Goal: Check status

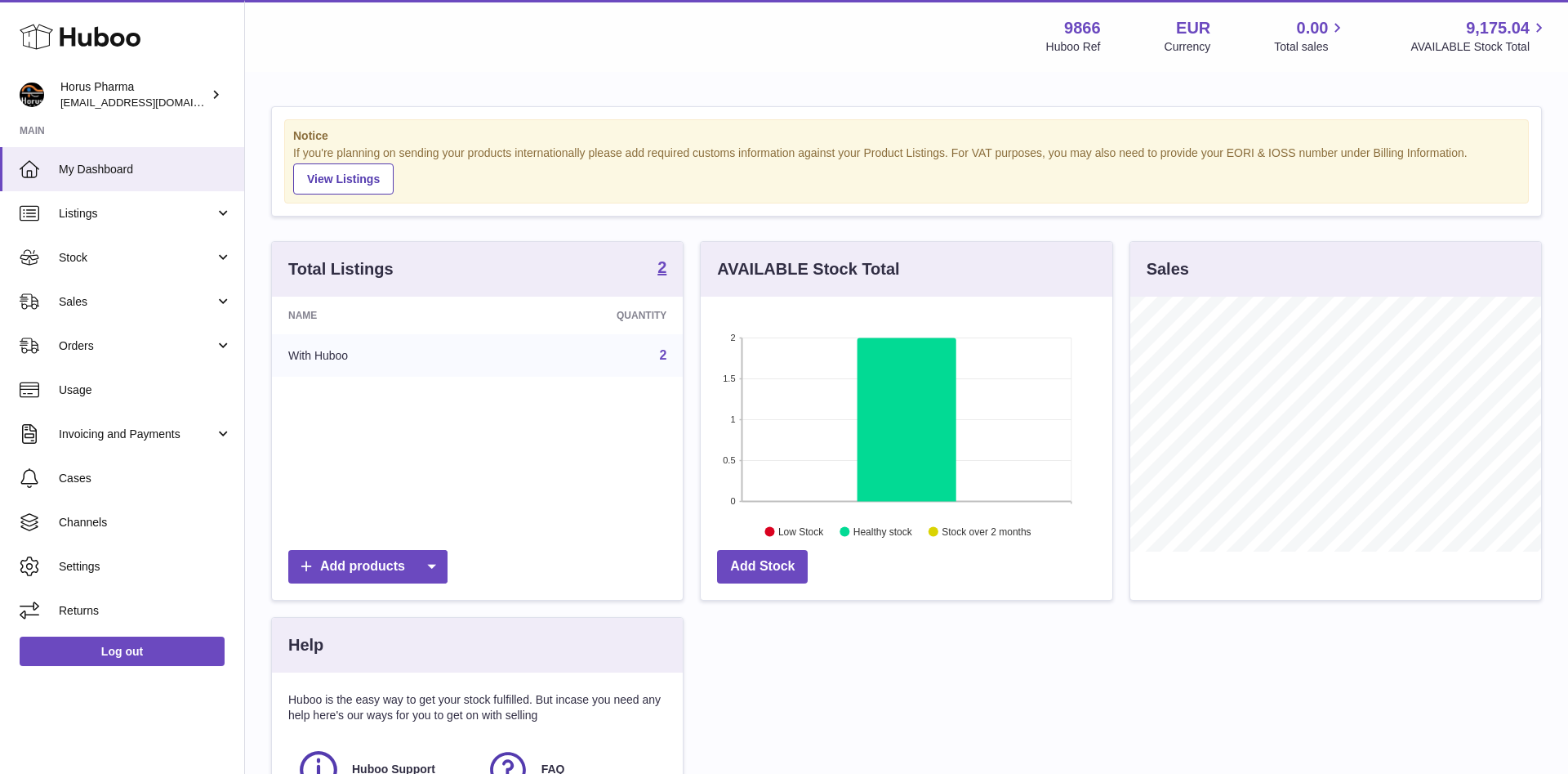
scroll to position [255, 411]
click at [223, 299] on link "Sales" at bounding box center [122, 301] width 244 height 44
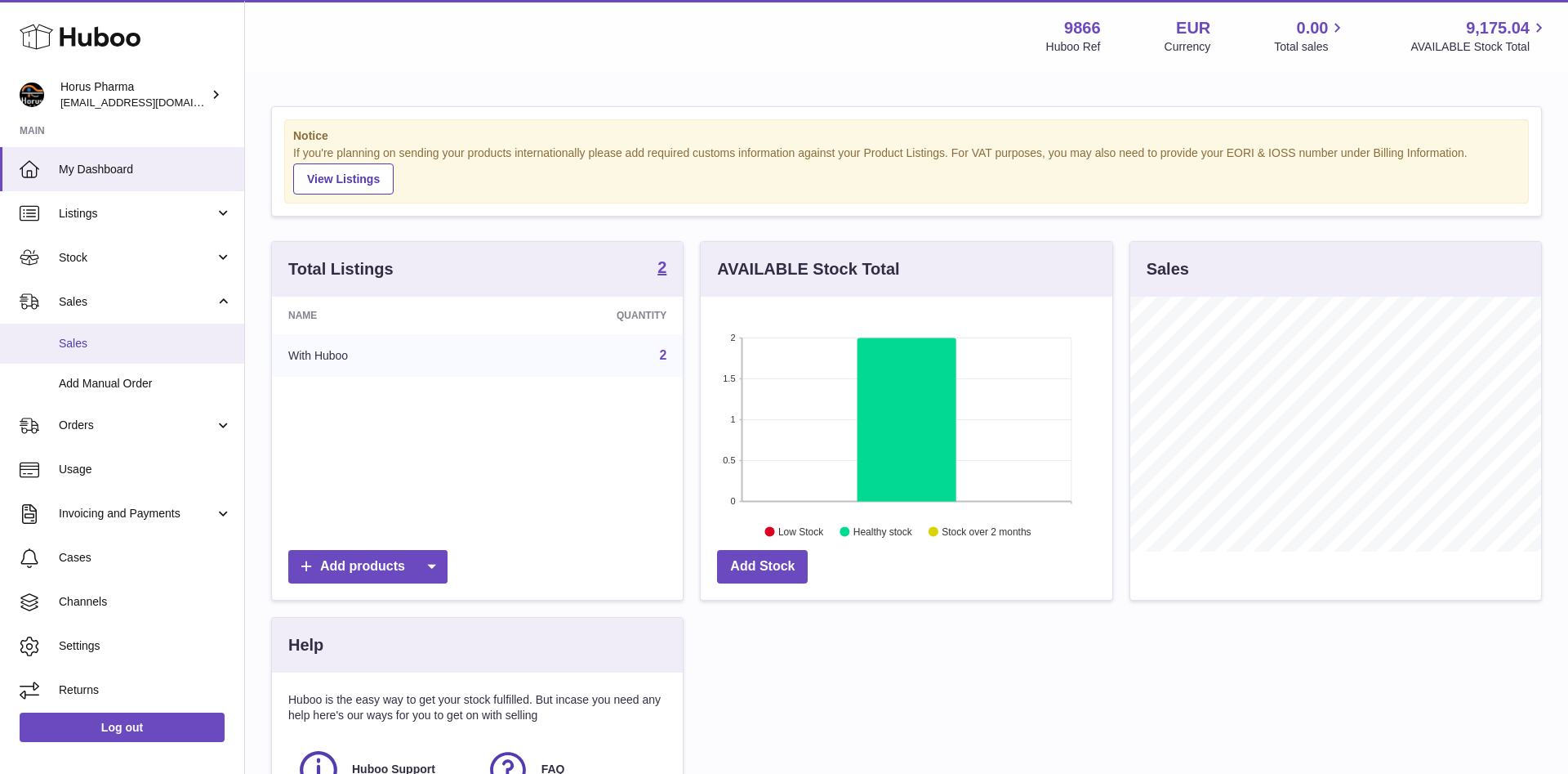
click at [80, 340] on span "Sales" at bounding box center [146, 343] width 173 height 15
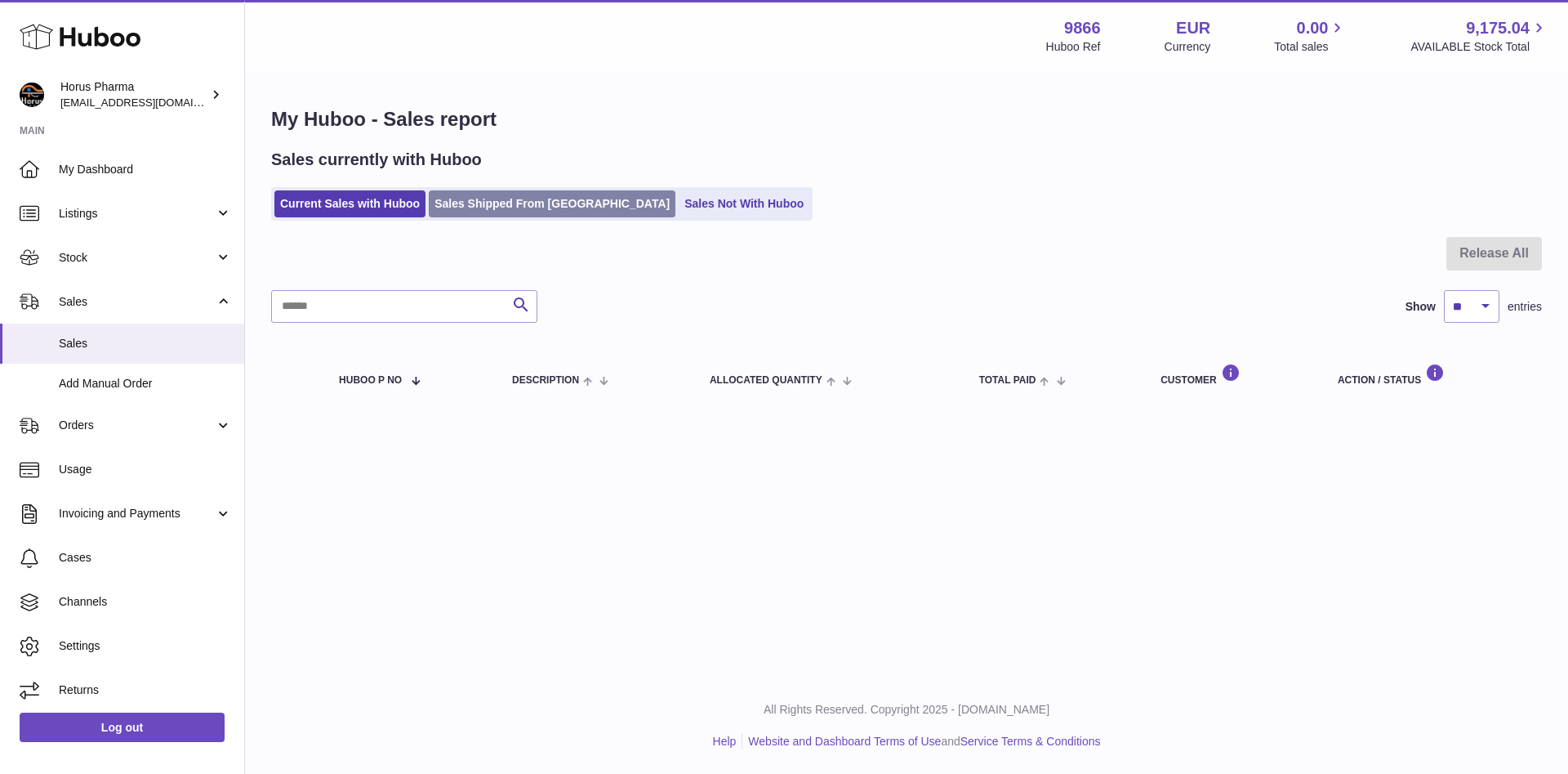
click at [509, 202] on link "Sales Shipped From [GEOGRAPHIC_DATA]" at bounding box center [552, 204] width 247 height 27
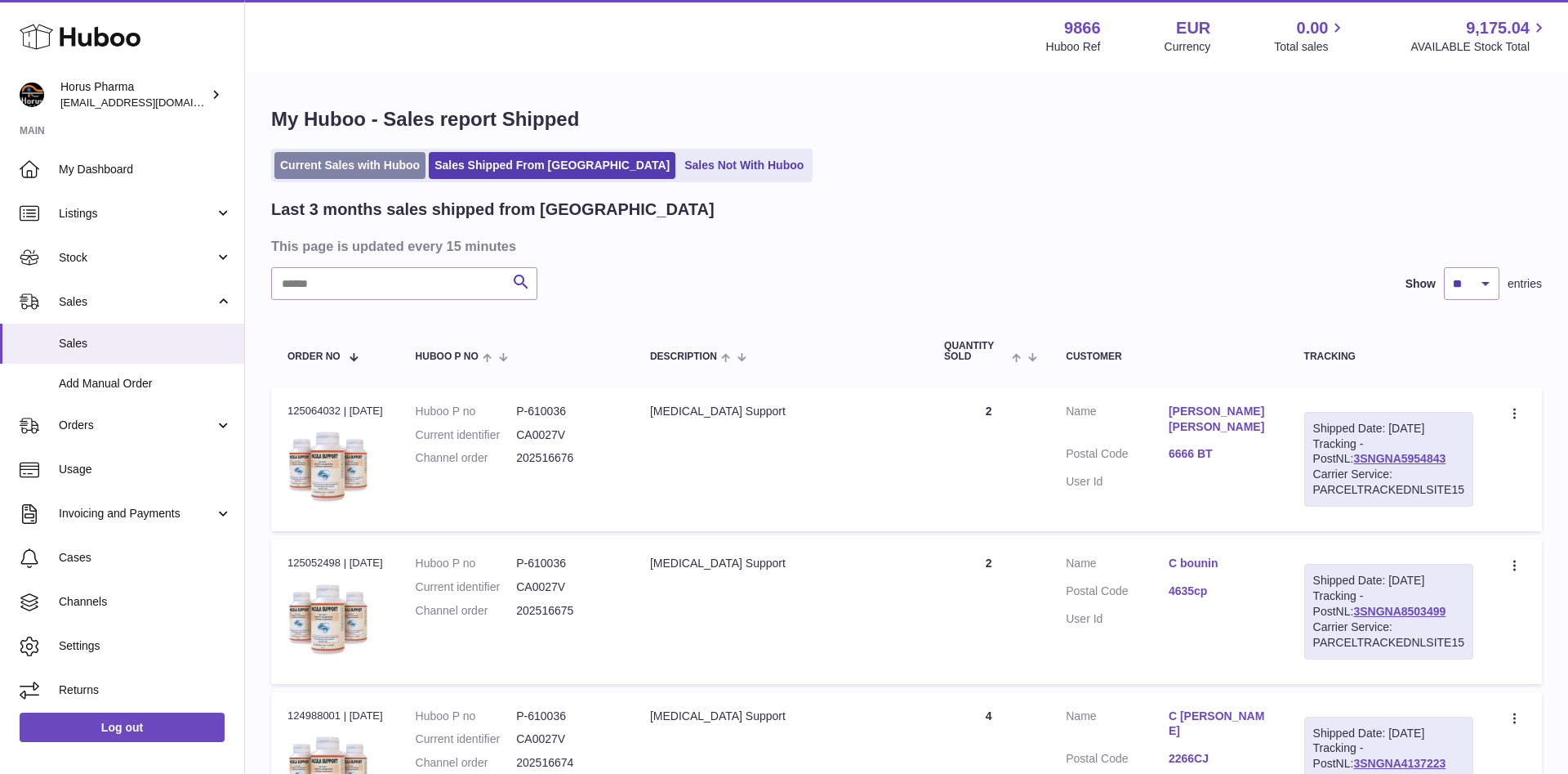
click at [323, 164] on link "Current Sales with Huboo" at bounding box center [350, 165] width 152 height 27
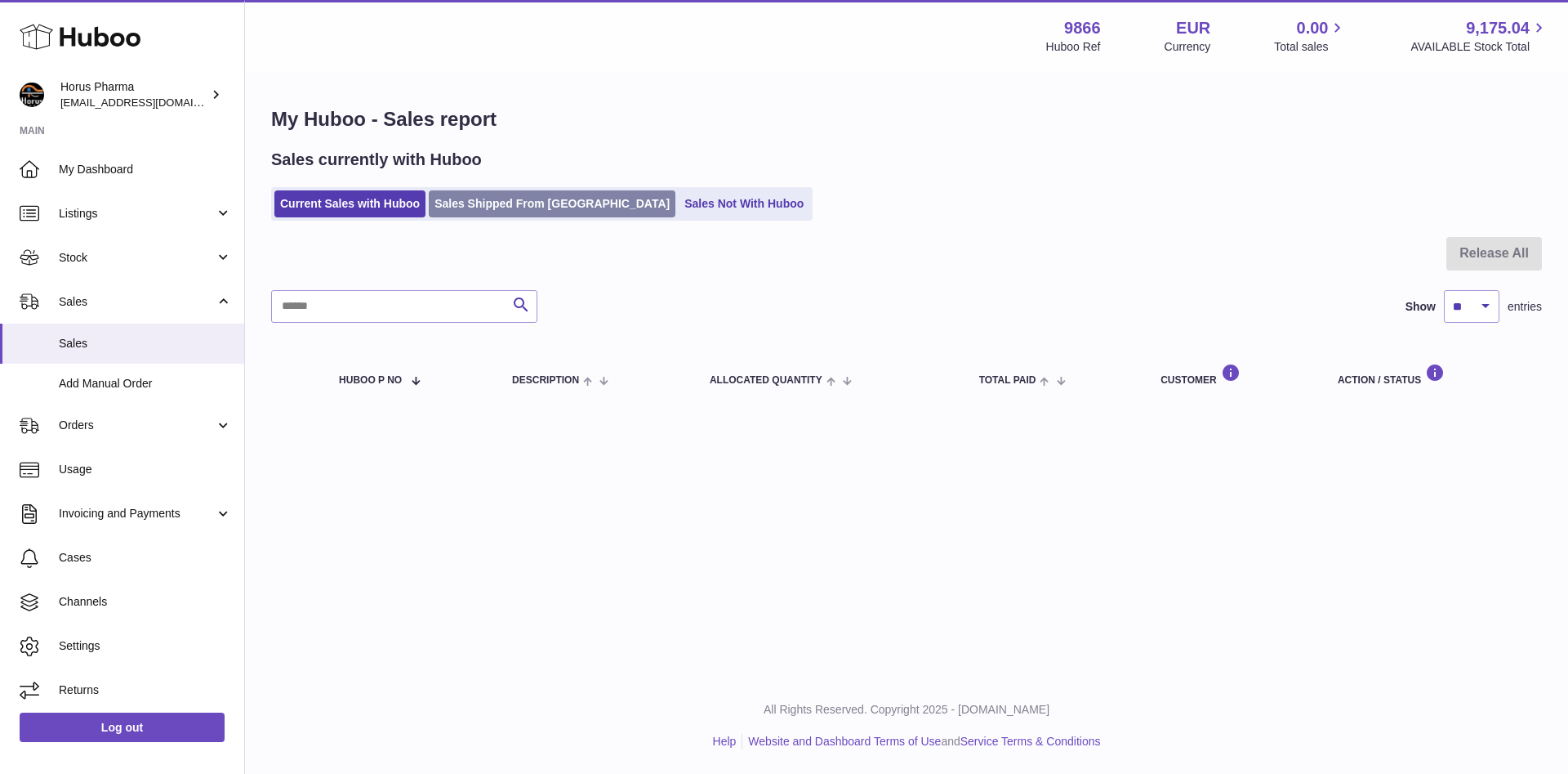
click at [511, 203] on link "Sales Shipped From [GEOGRAPHIC_DATA]" at bounding box center [552, 204] width 247 height 27
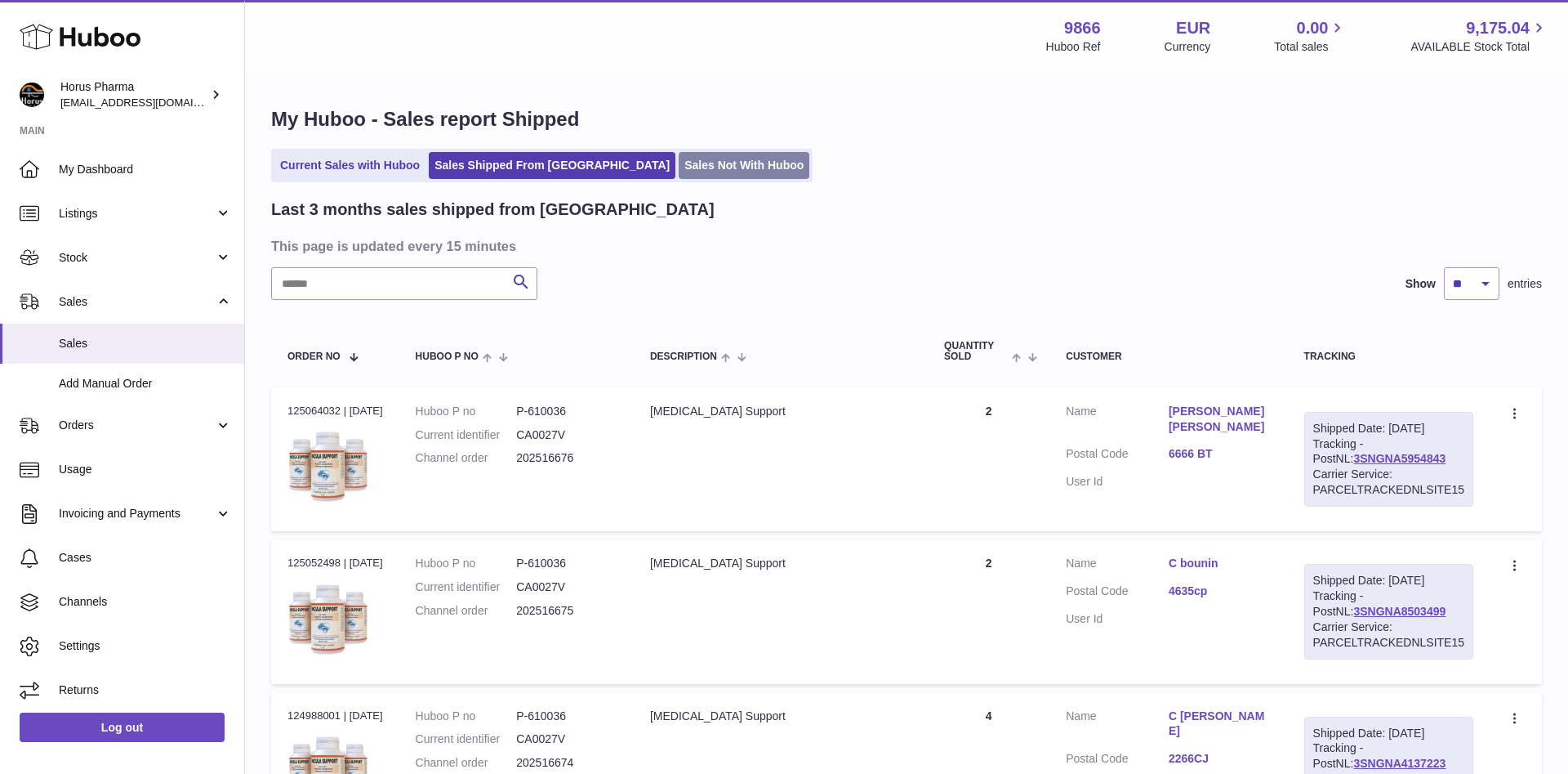
click at [679, 159] on link "Sales Not With Huboo" at bounding box center [743, 165] width 131 height 27
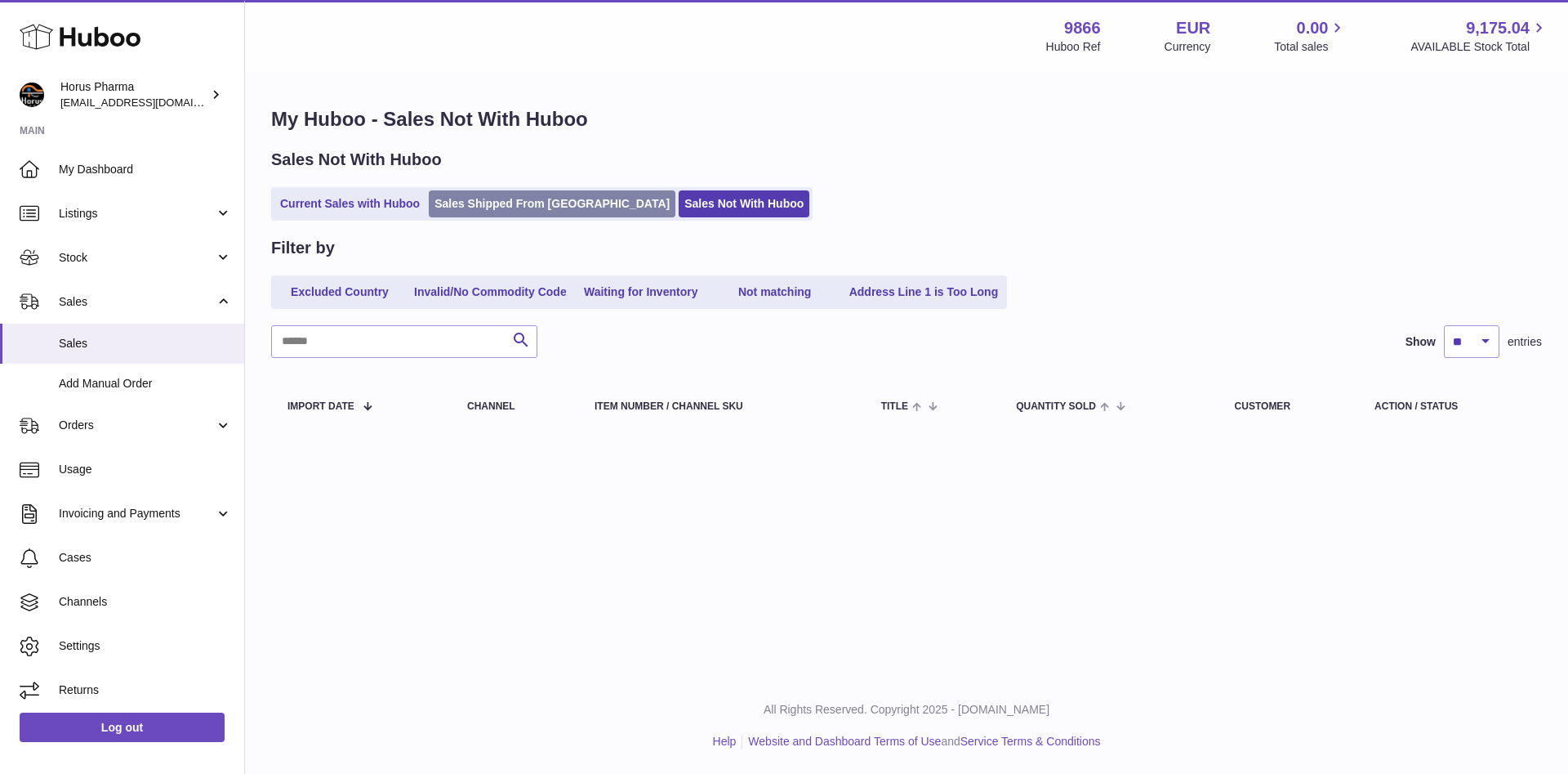
click at [487, 202] on link "Sales Shipped From [GEOGRAPHIC_DATA]" at bounding box center [552, 204] width 247 height 27
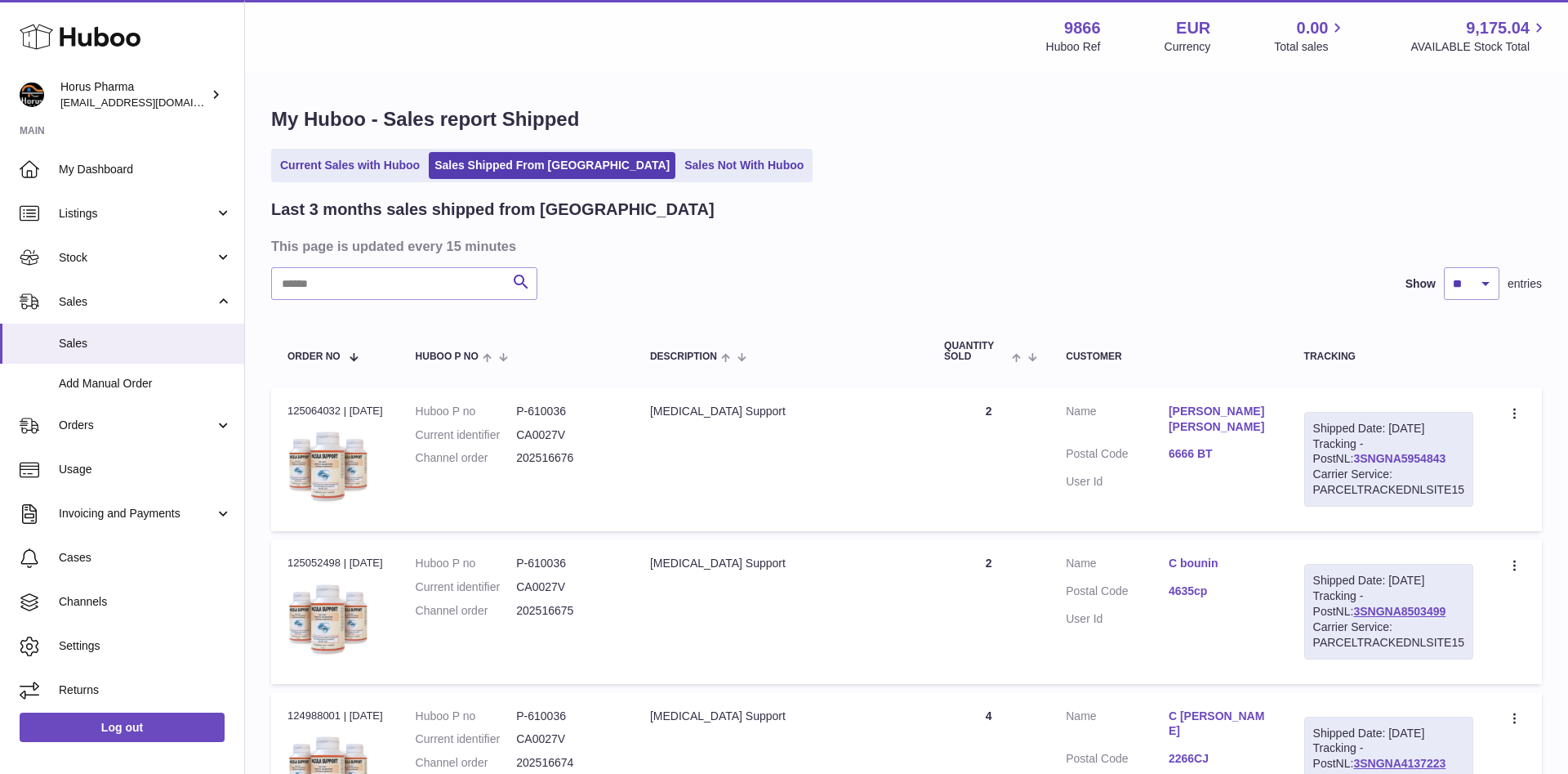
click at [1361, 465] on link "3SNGNA5954843" at bounding box center [1399, 458] width 92 height 13
click at [81, 551] on span "Cases" at bounding box center [146, 558] width 173 height 15
